Goal: Find specific page/section: Find specific page/section

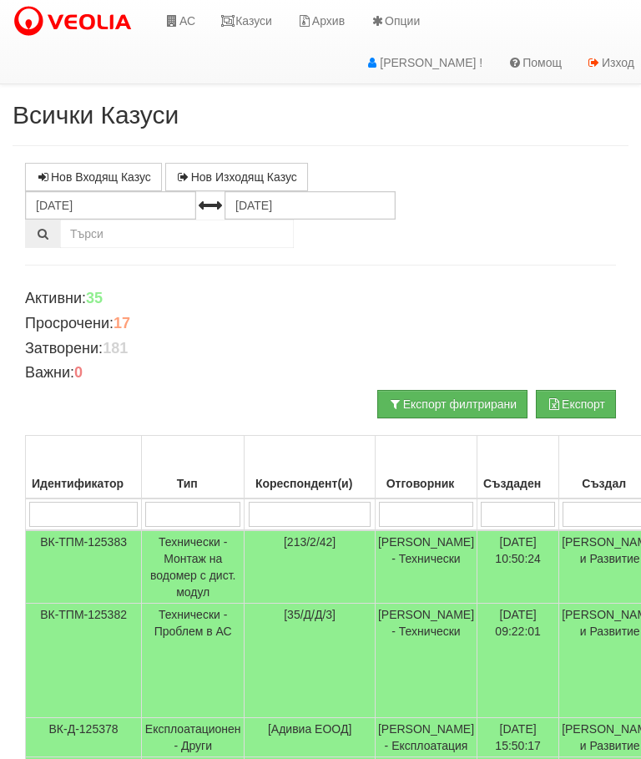
click at [259, 40] on link "Казуси" at bounding box center [246, 21] width 77 height 42
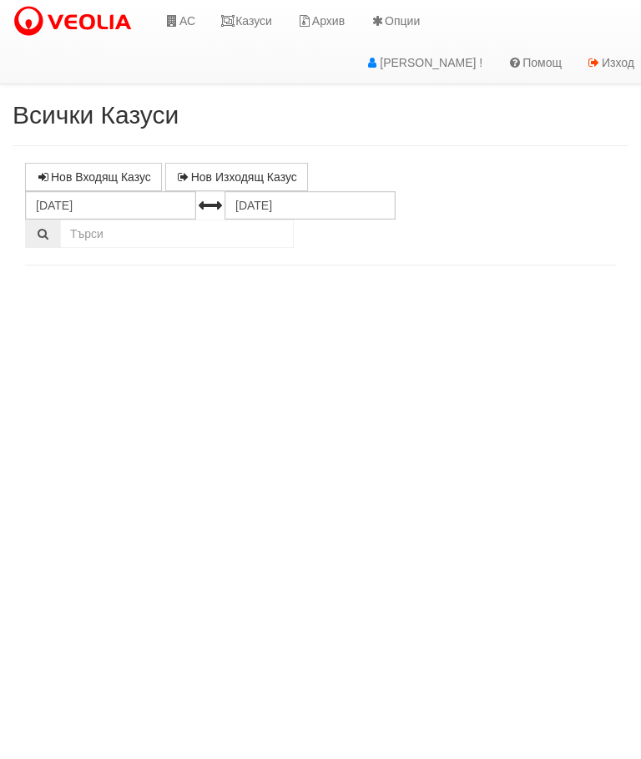
select select "10"
select select "1"
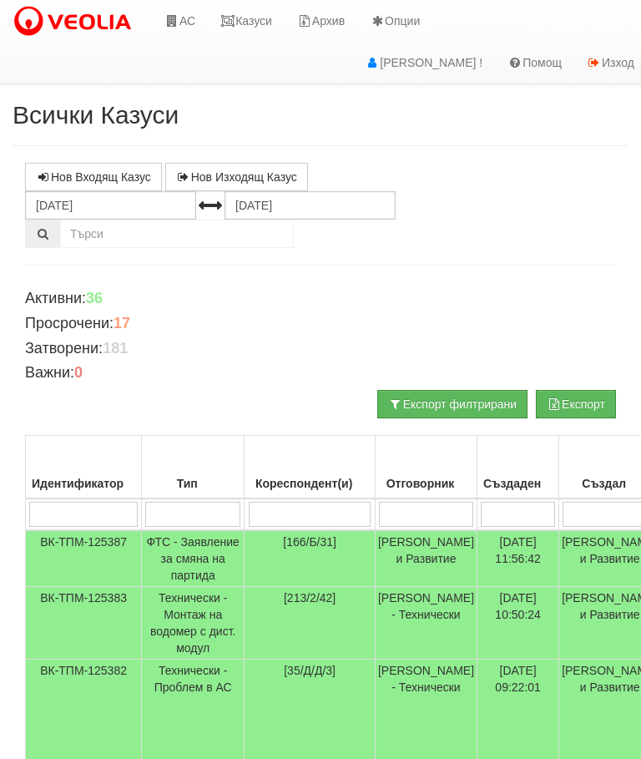
click at [240, 18] on link "Казуси" at bounding box center [246, 21] width 77 height 42
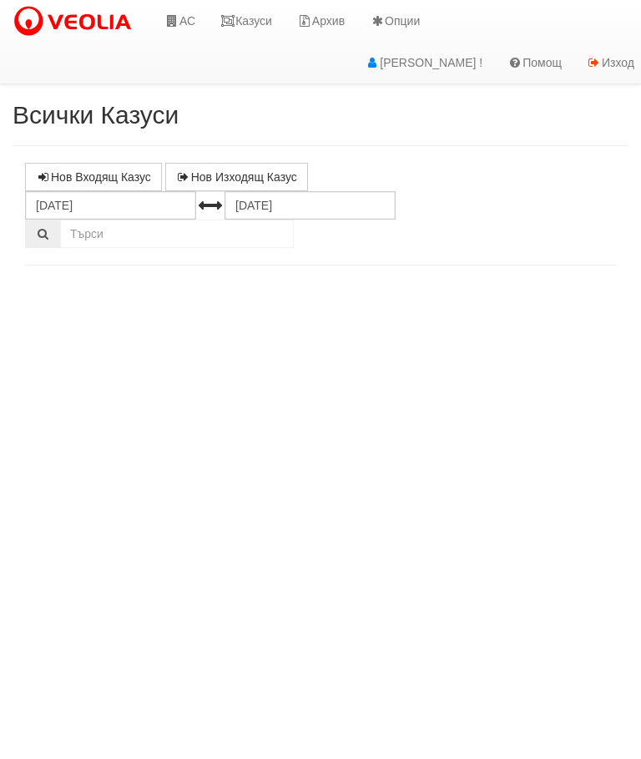
select select "10"
select select "1"
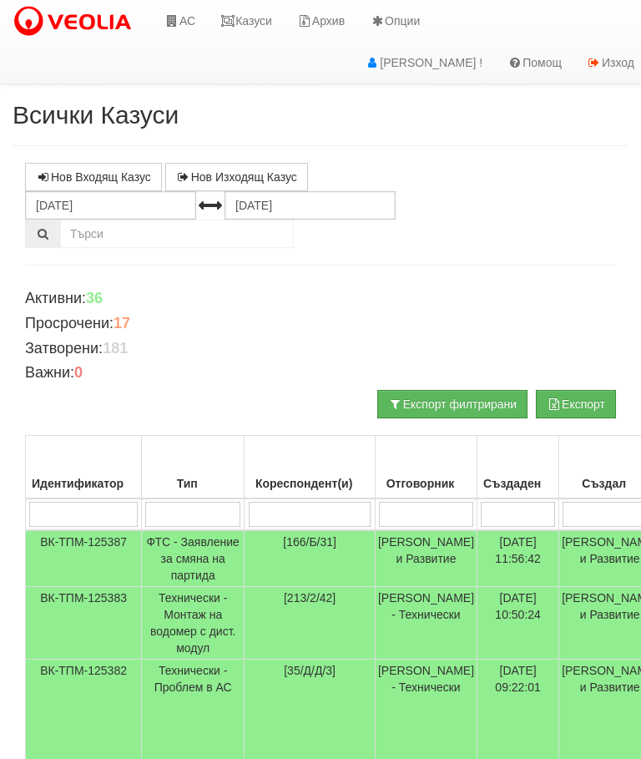
click at [251, 23] on link "Казуси" at bounding box center [246, 21] width 77 height 42
click at [256, 21] on link "Казуси" at bounding box center [246, 21] width 77 height 42
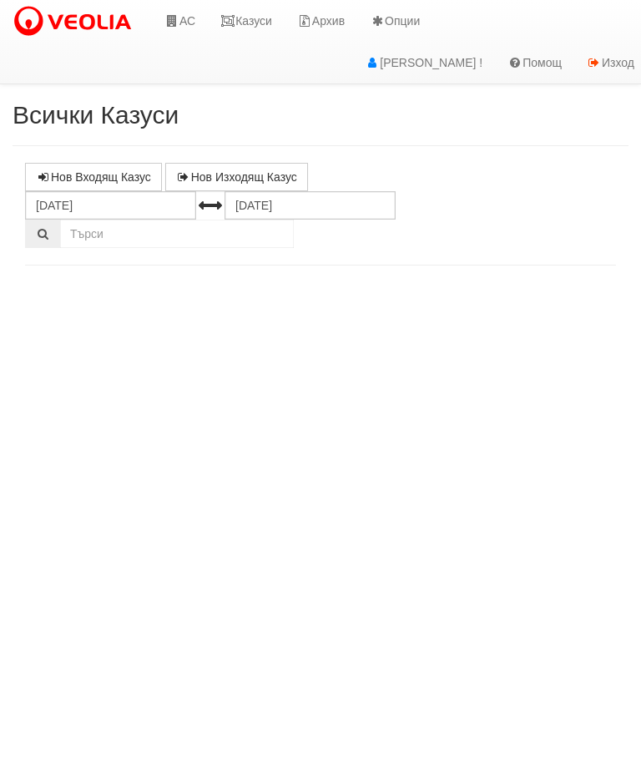
select select "10"
select select "1"
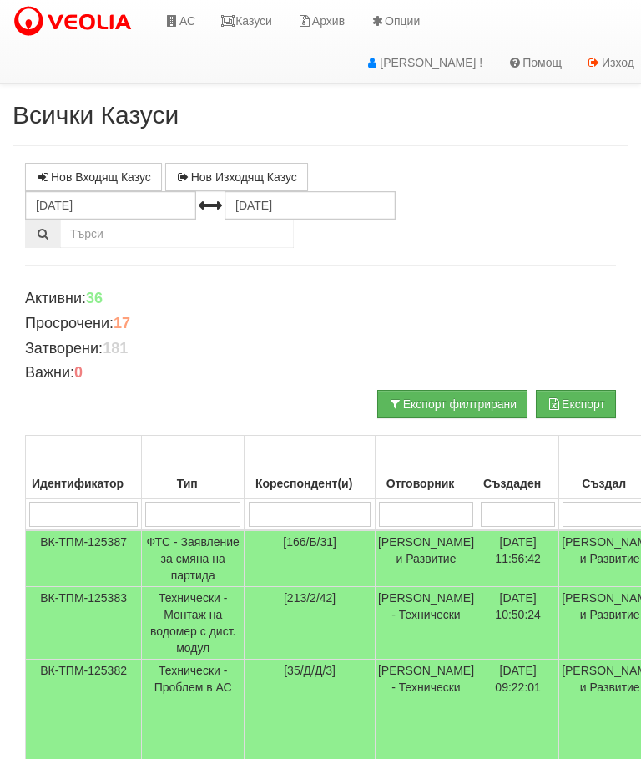
click at [256, 22] on link "Казуси" at bounding box center [246, 21] width 77 height 42
click at [251, 30] on link "Казуси" at bounding box center [246, 21] width 77 height 42
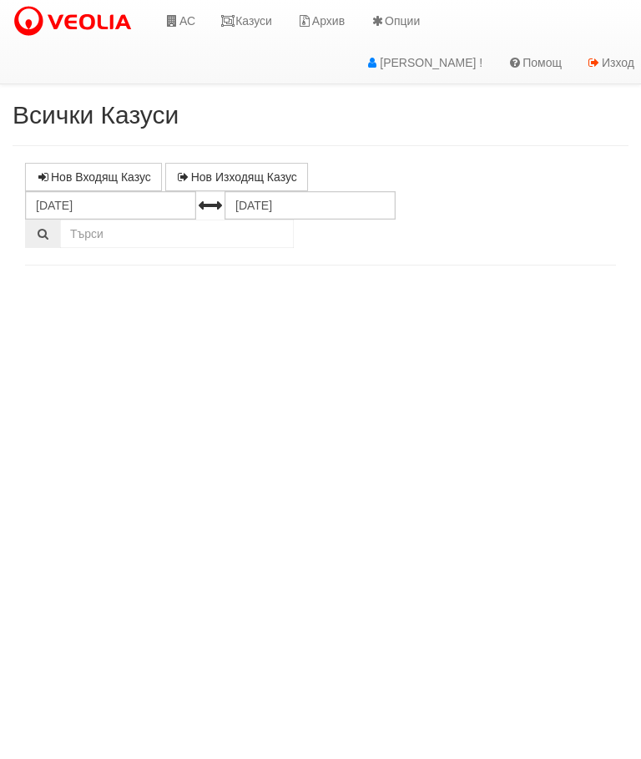
select select "10"
select select "1"
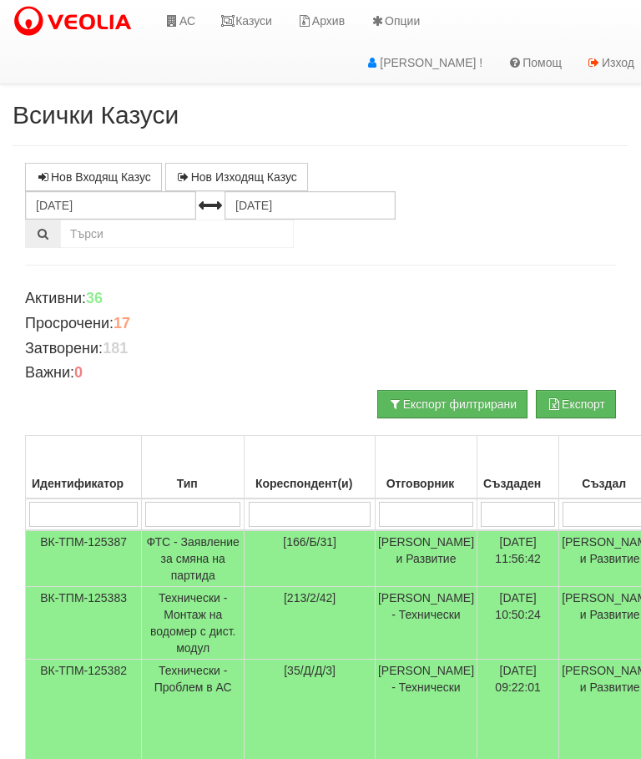
click at [251, 13] on link "Казуси" at bounding box center [246, 21] width 77 height 42
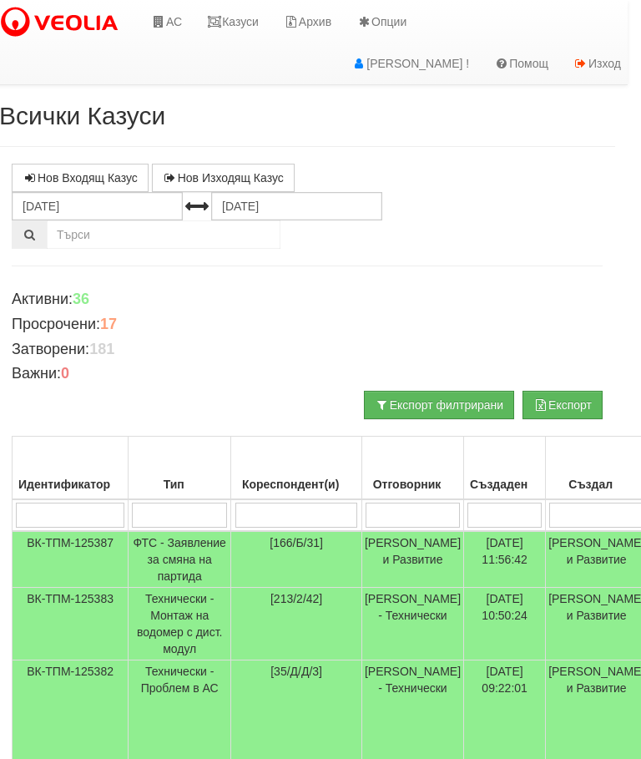
scroll to position [0, 14]
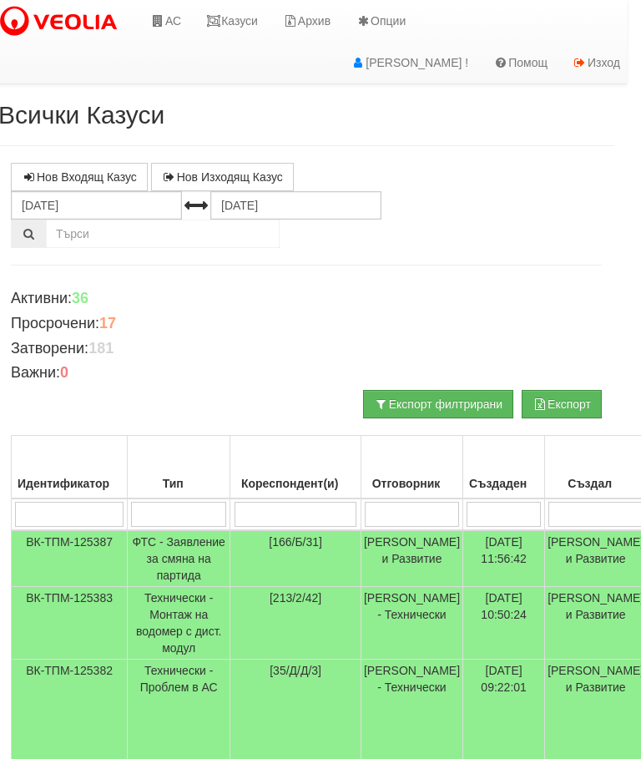
click at [244, 18] on link "Казуси" at bounding box center [232, 21] width 77 height 42
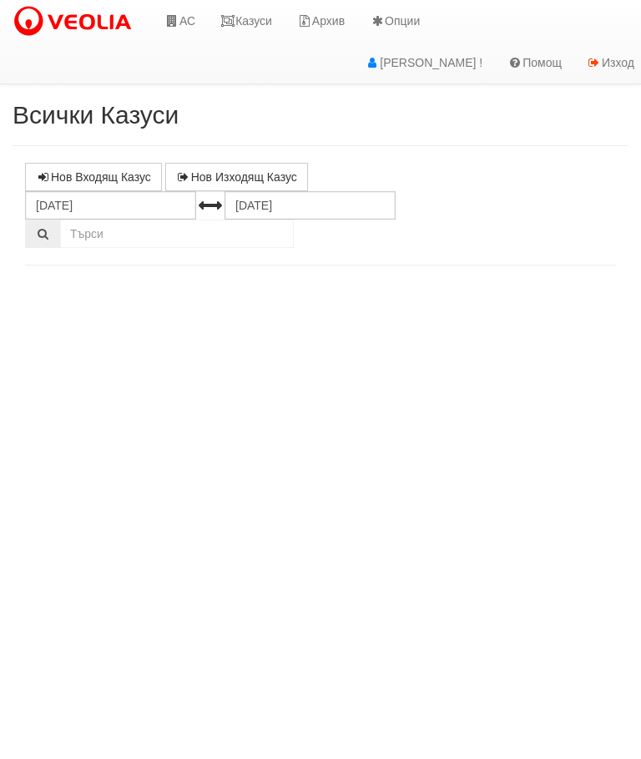
select select "10"
select select "1"
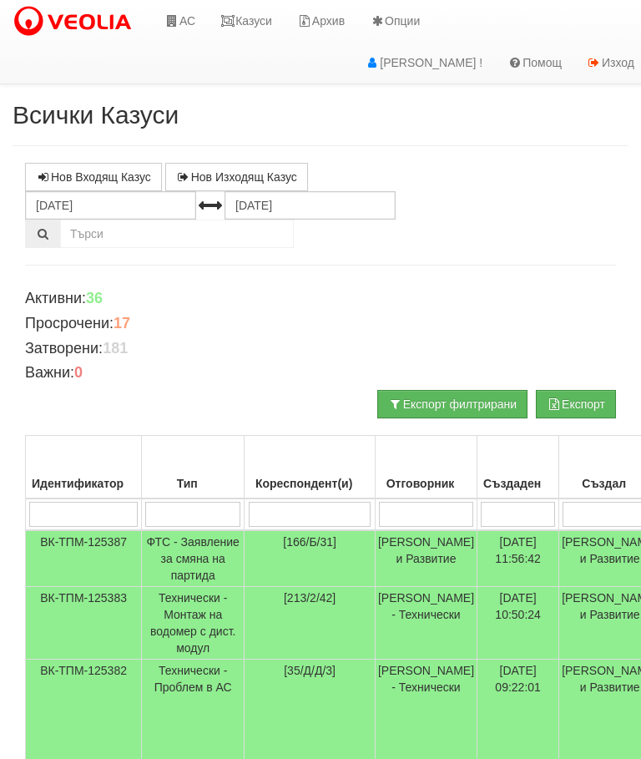
click at [241, 20] on link "Казуси" at bounding box center [246, 21] width 77 height 42
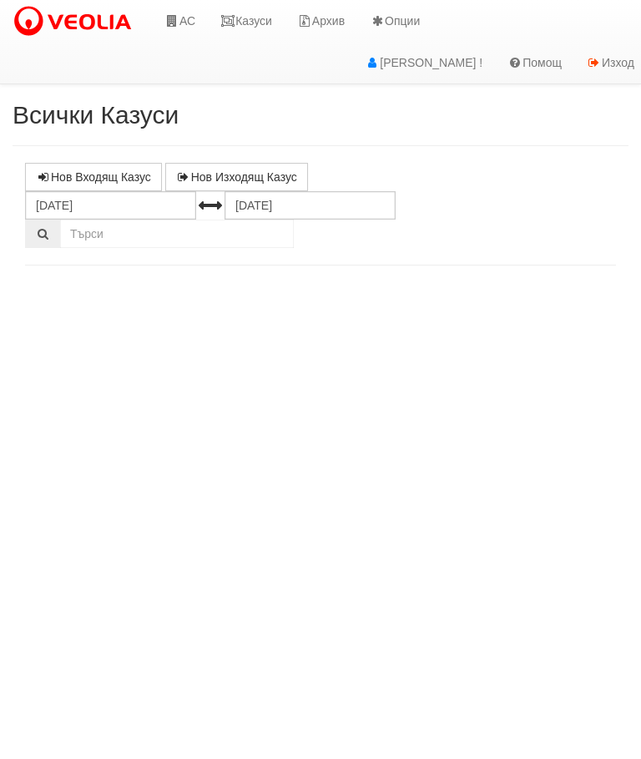
select select "10"
select select "1"
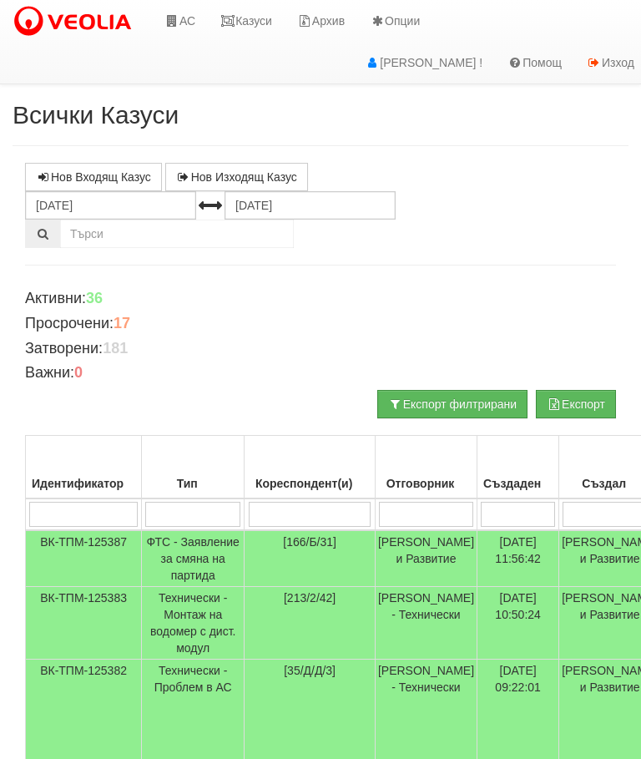
click at [259, 31] on link "Казуси" at bounding box center [246, 21] width 77 height 42
